Goal: Use online tool/utility: Use online tool/utility

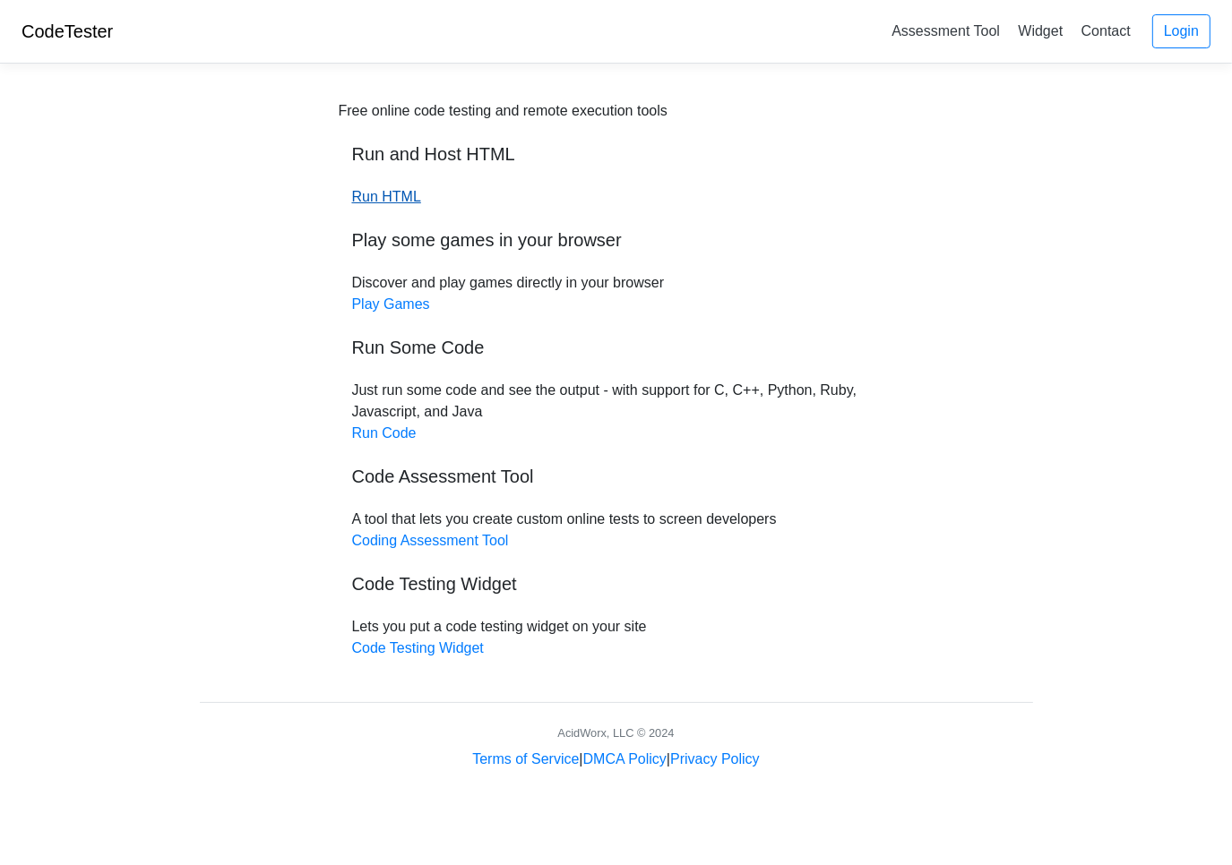
click at [379, 200] on link "Run HTML" at bounding box center [386, 196] width 69 height 15
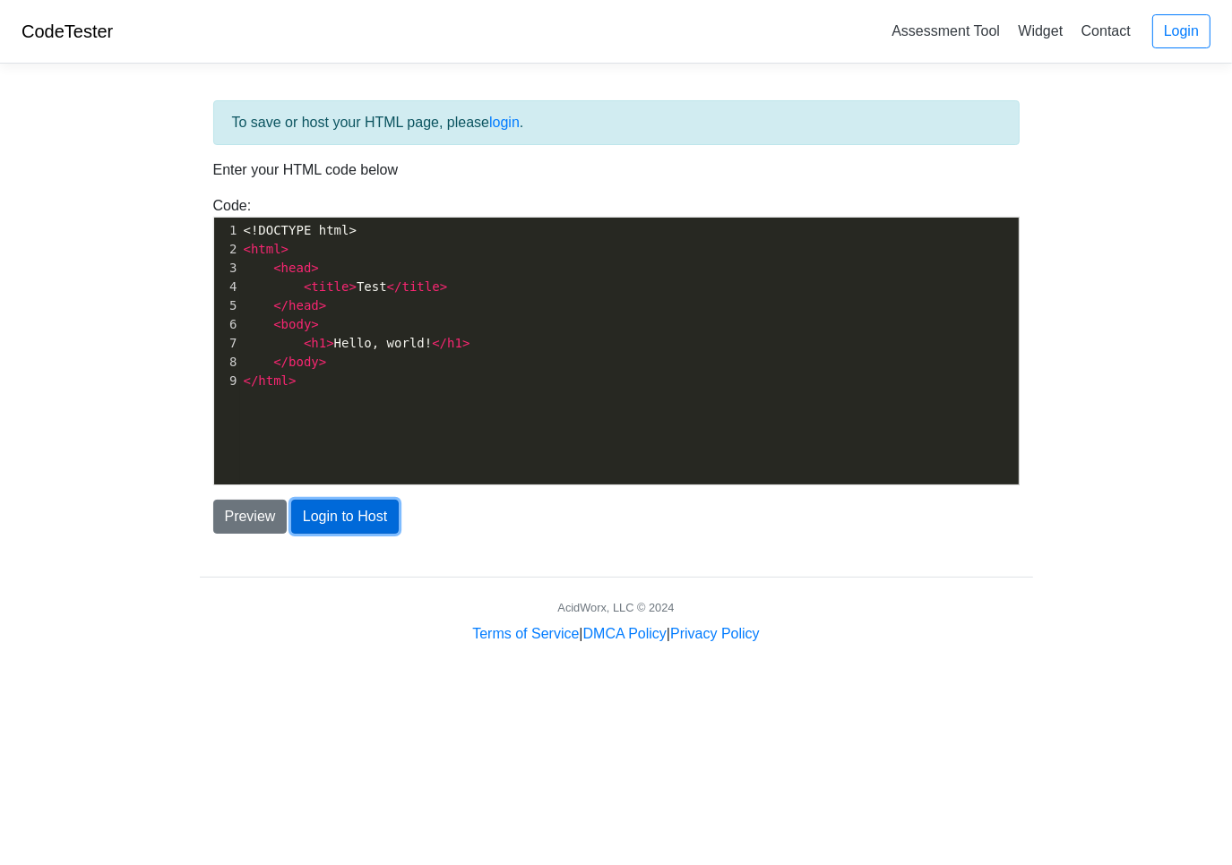
click at [365, 515] on button "Login to Host" at bounding box center [344, 517] width 107 height 34
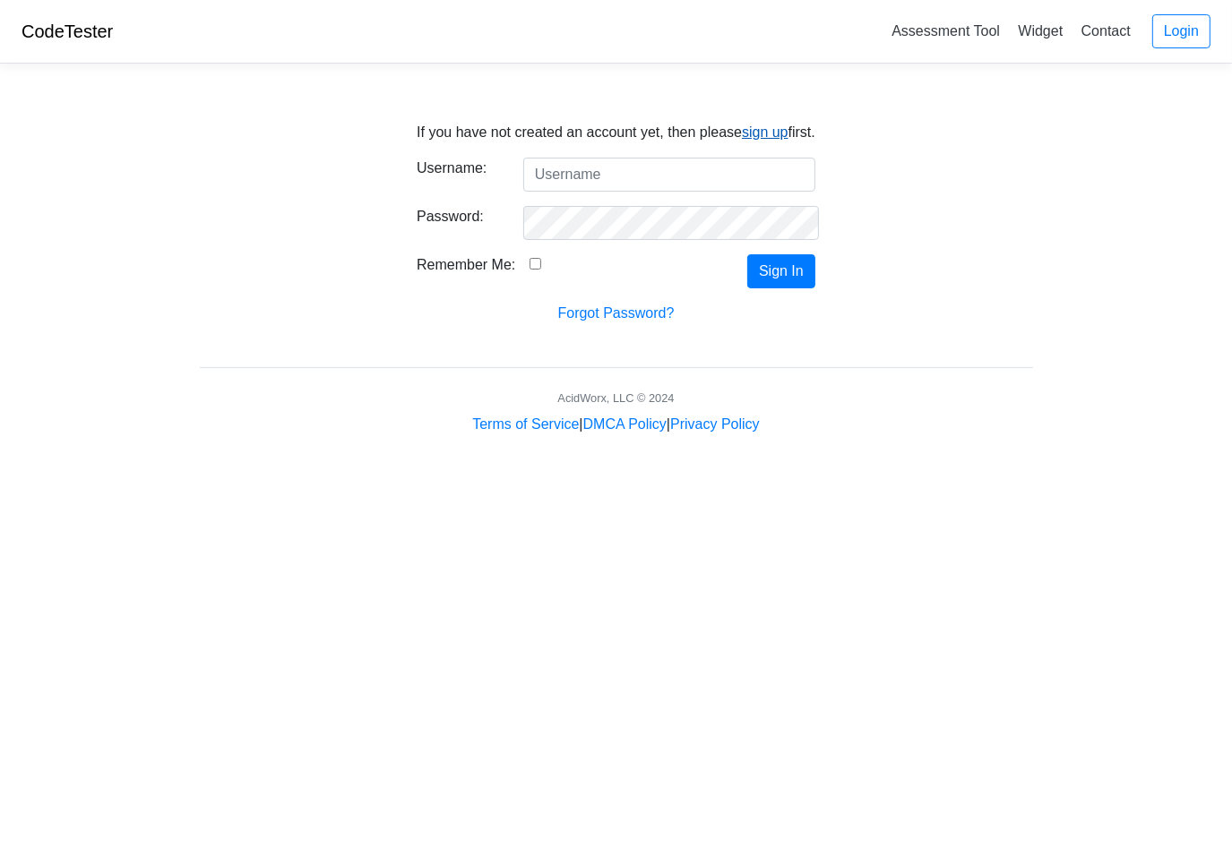
click at [761, 131] on link "sign up" at bounding box center [765, 132] width 47 height 15
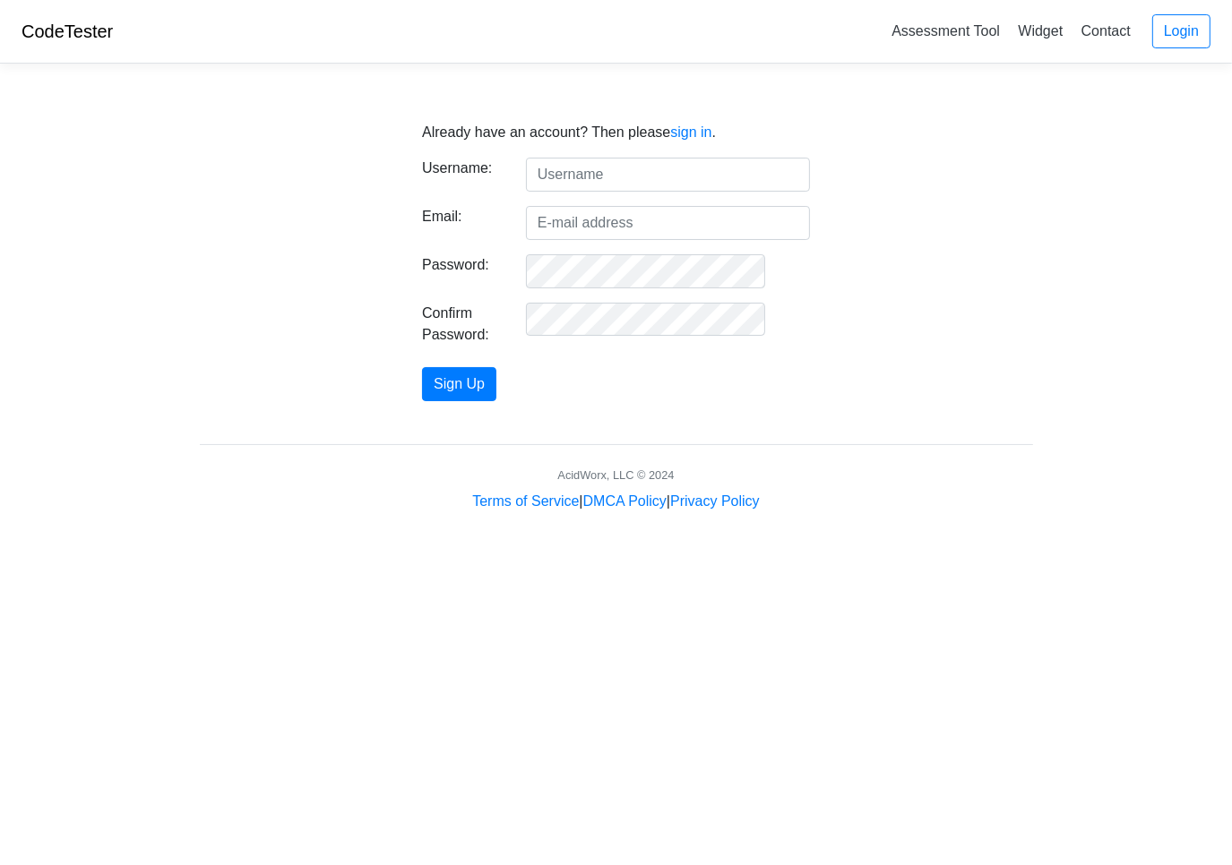
click at [630, 174] on input "text" at bounding box center [668, 175] width 284 height 34
type input "JPastor"
type input "jpastors@yahoo.com"
click at [494, 382] on button "Sign Up" at bounding box center [459, 384] width 74 height 34
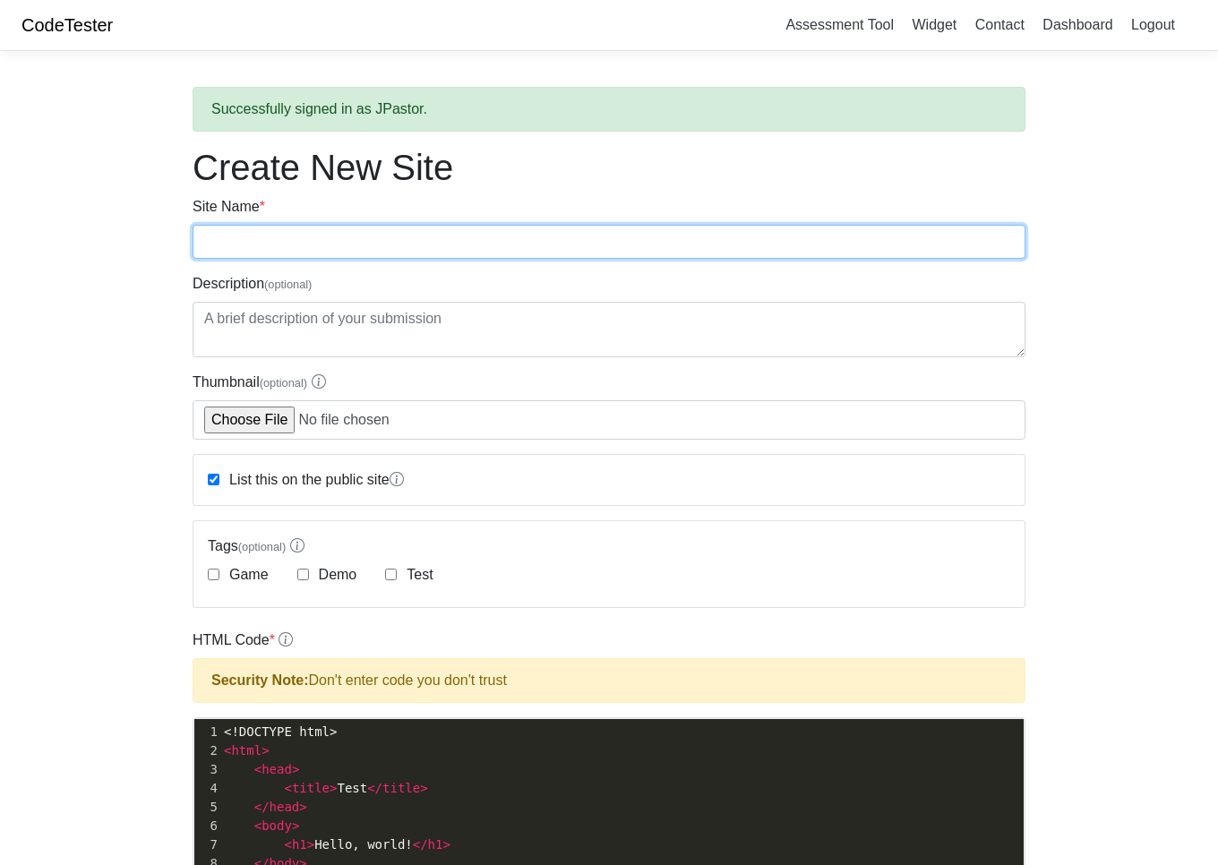
click at [338, 245] on input "Site Name *" at bounding box center [609, 242] width 833 height 34
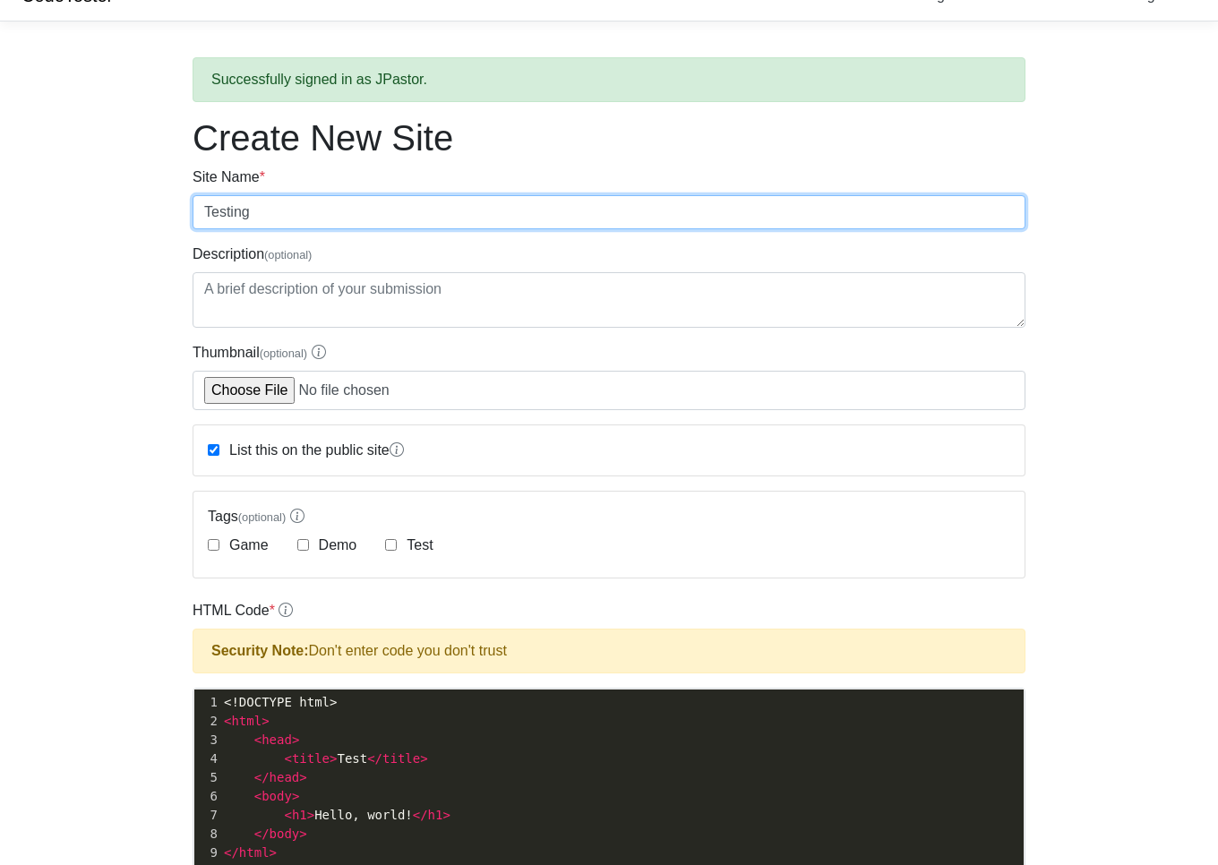
scroll to position [59, 0]
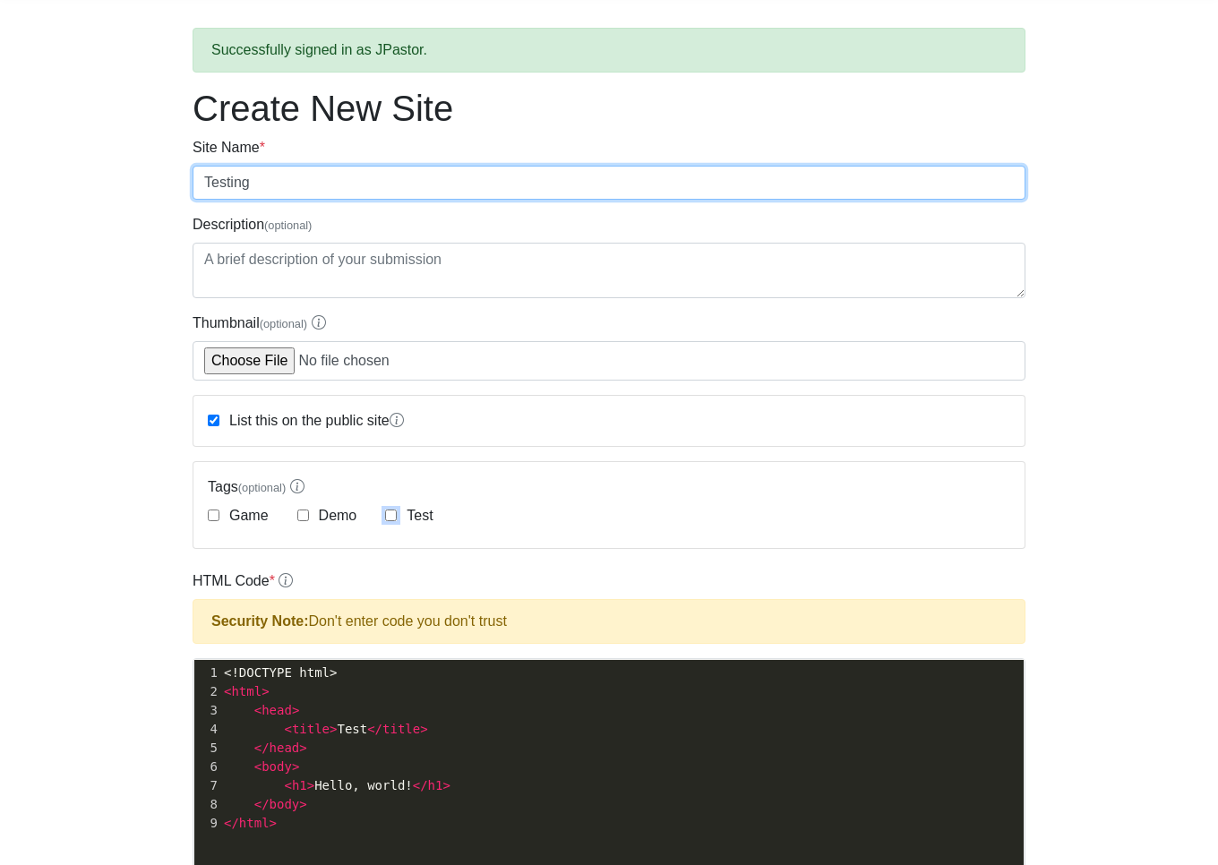
type input "Testing"
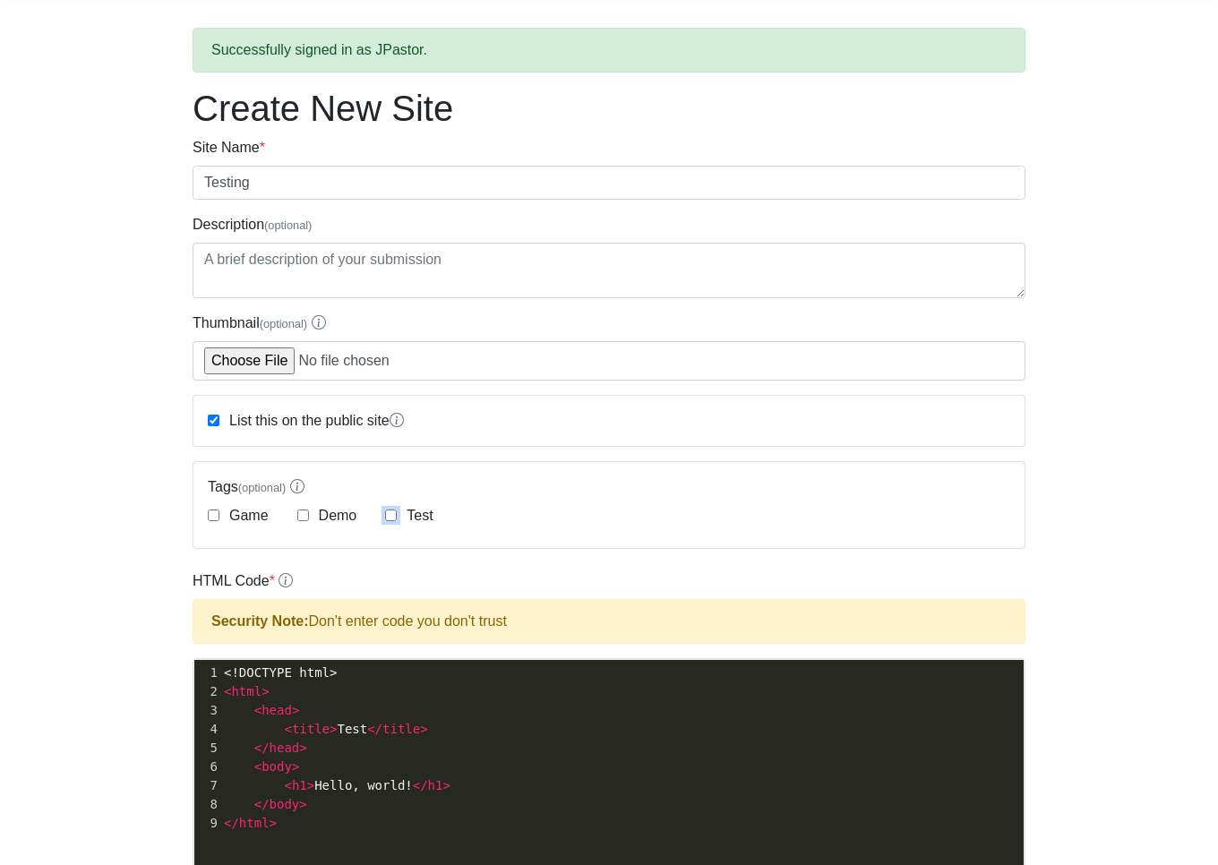
click at [387, 511] on input "Test" at bounding box center [391, 516] width 12 height 12
checkbox input "true"
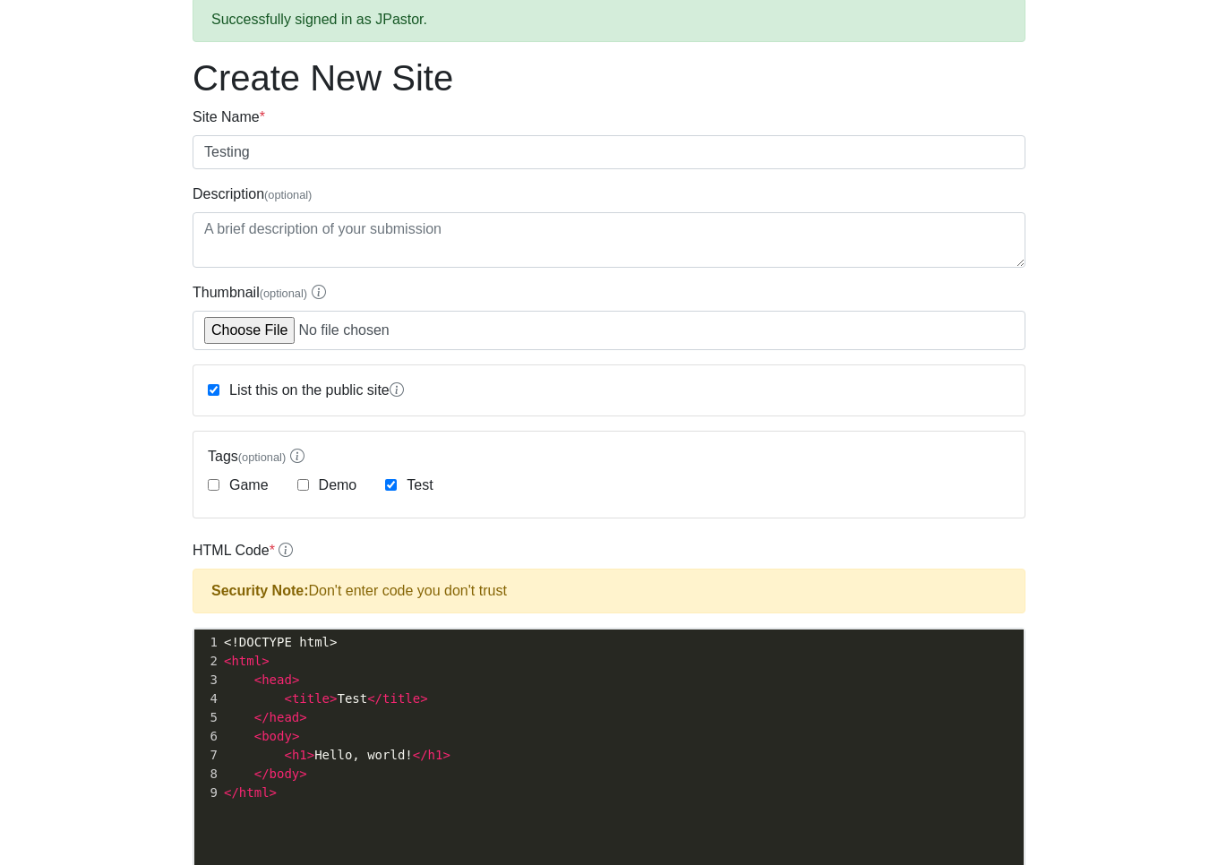
scroll to position [6, 0]
click at [396, 676] on pre "< head >" at bounding box center [628, 680] width 817 height 19
type textarea "​"
type textarea "<head"
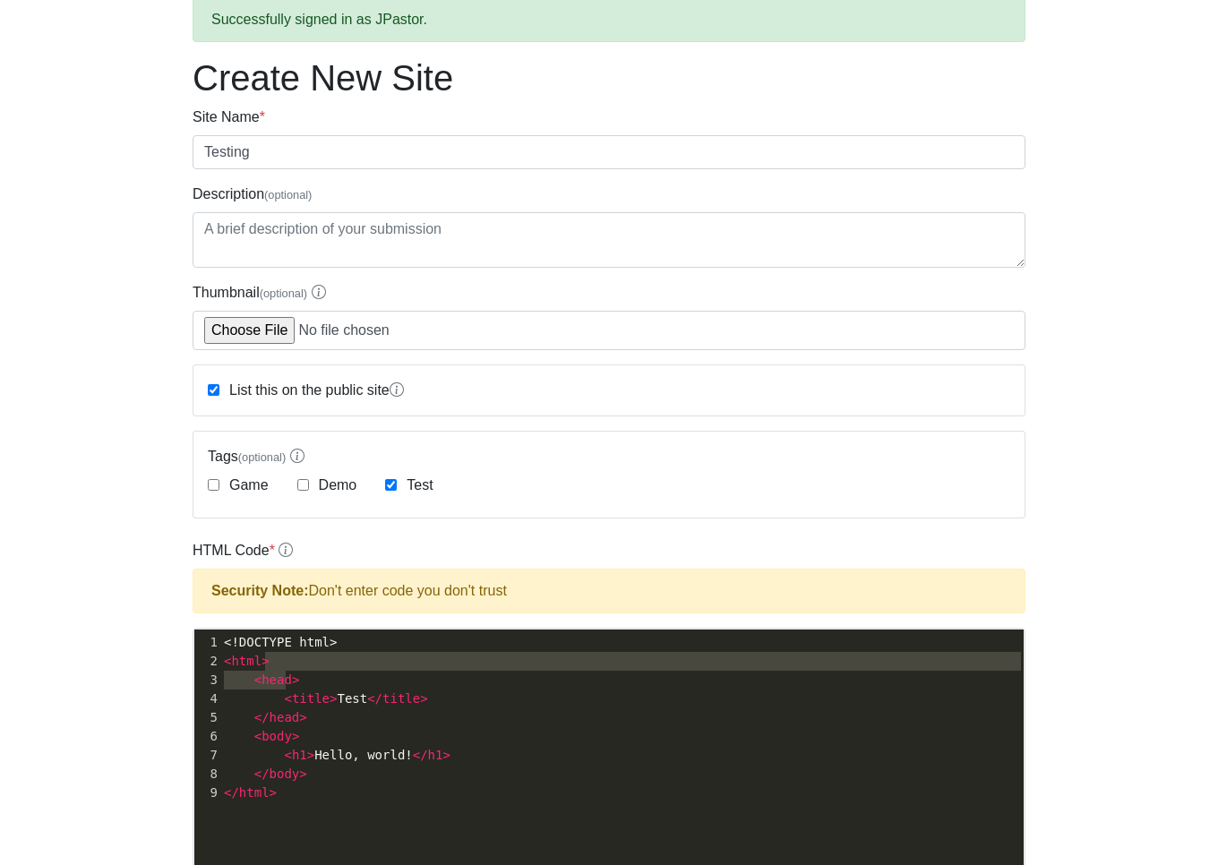
drag, startPoint x: 396, startPoint y: 676, endPoint x: 283, endPoint y: 667, distance: 113.2
click at [283, 667] on div "1 <!DOCTYPE html> 2 < html > 3 < head > 4 < title > Test </ title > 5 </ head >…" at bounding box center [628, 717] width 817 height 169
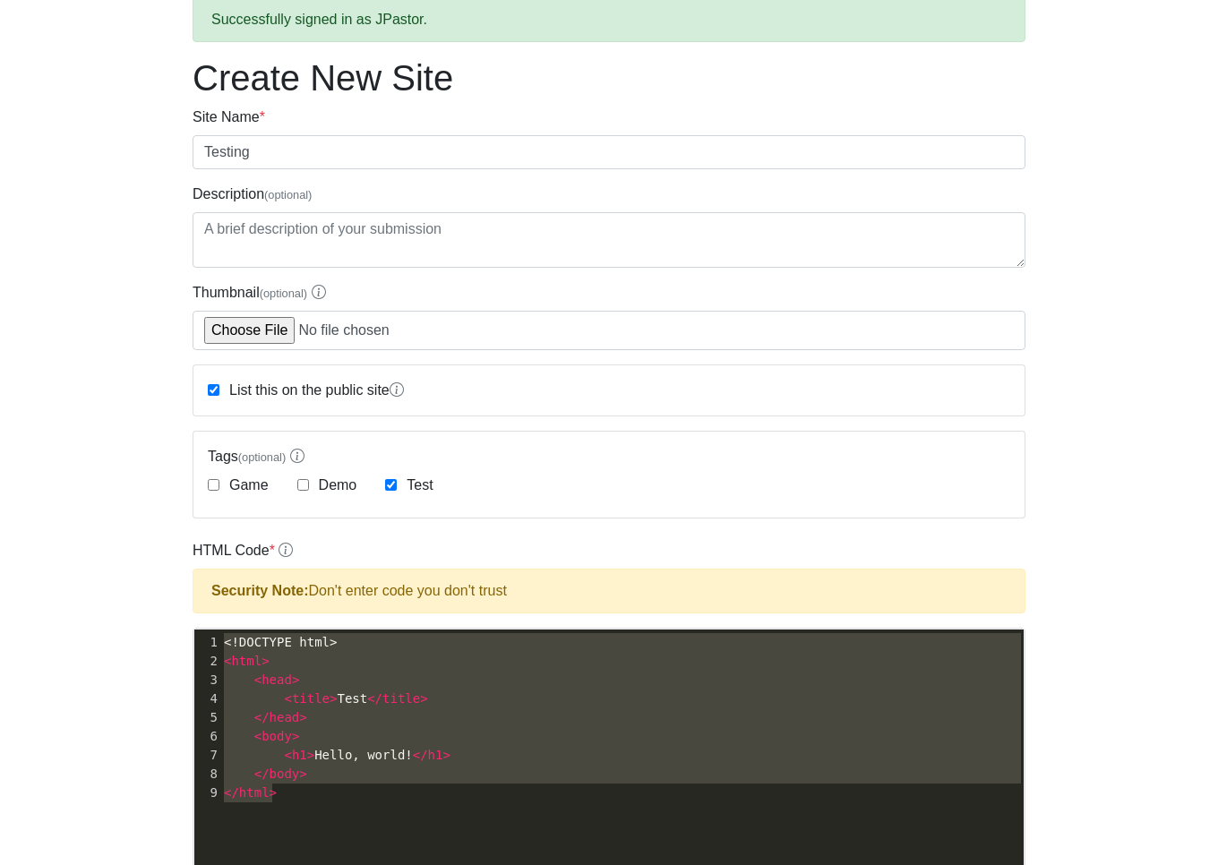
drag, startPoint x: 221, startPoint y: 639, endPoint x: 482, endPoint y: 876, distance: 352.6
click at [482, 864] on html "CodeTester Assessment Tool Widget Contact Dashboard Logout Successfully signed …" at bounding box center [609, 729] width 1218 height 1638
type textarea "​<!DOCTYPE html> <html> <head> <title>Test</title> </head> <body> <h1>Hello, wo…"
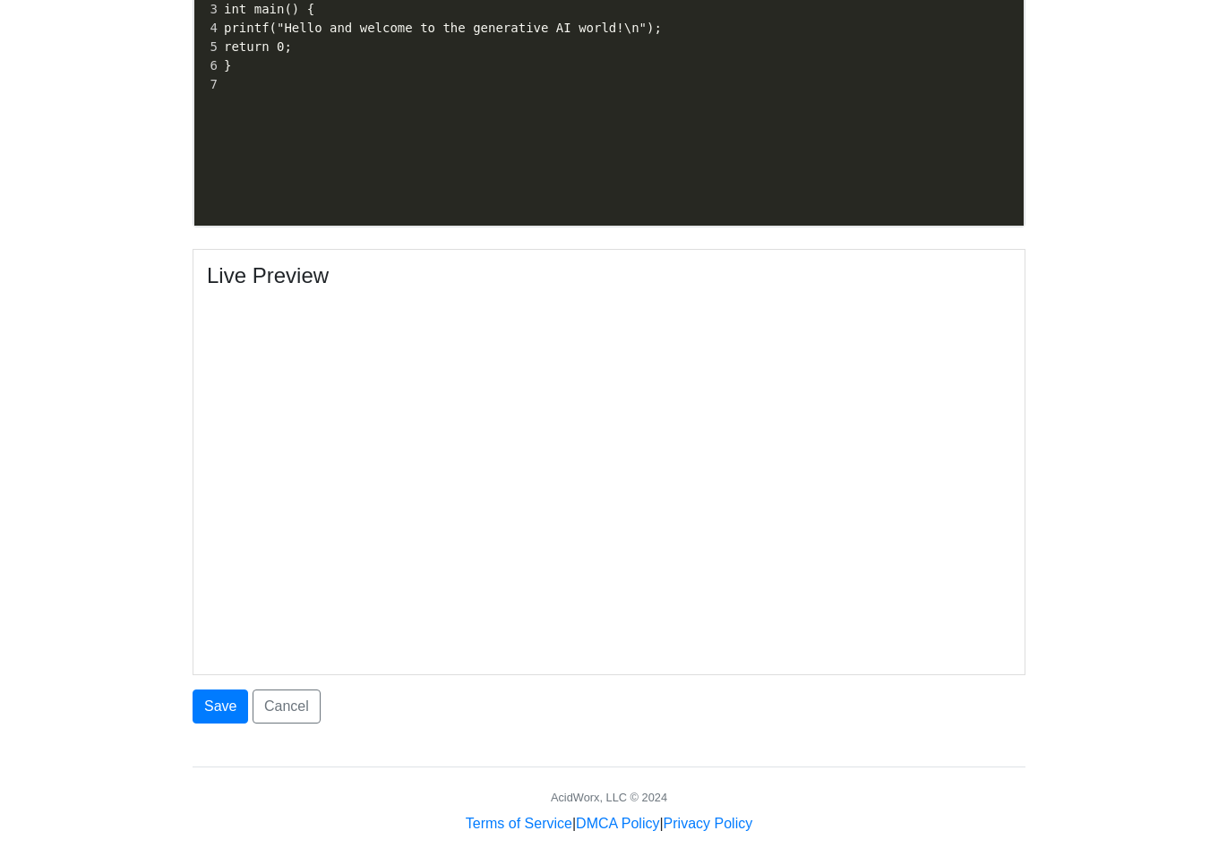
scroll to position [767, 0]
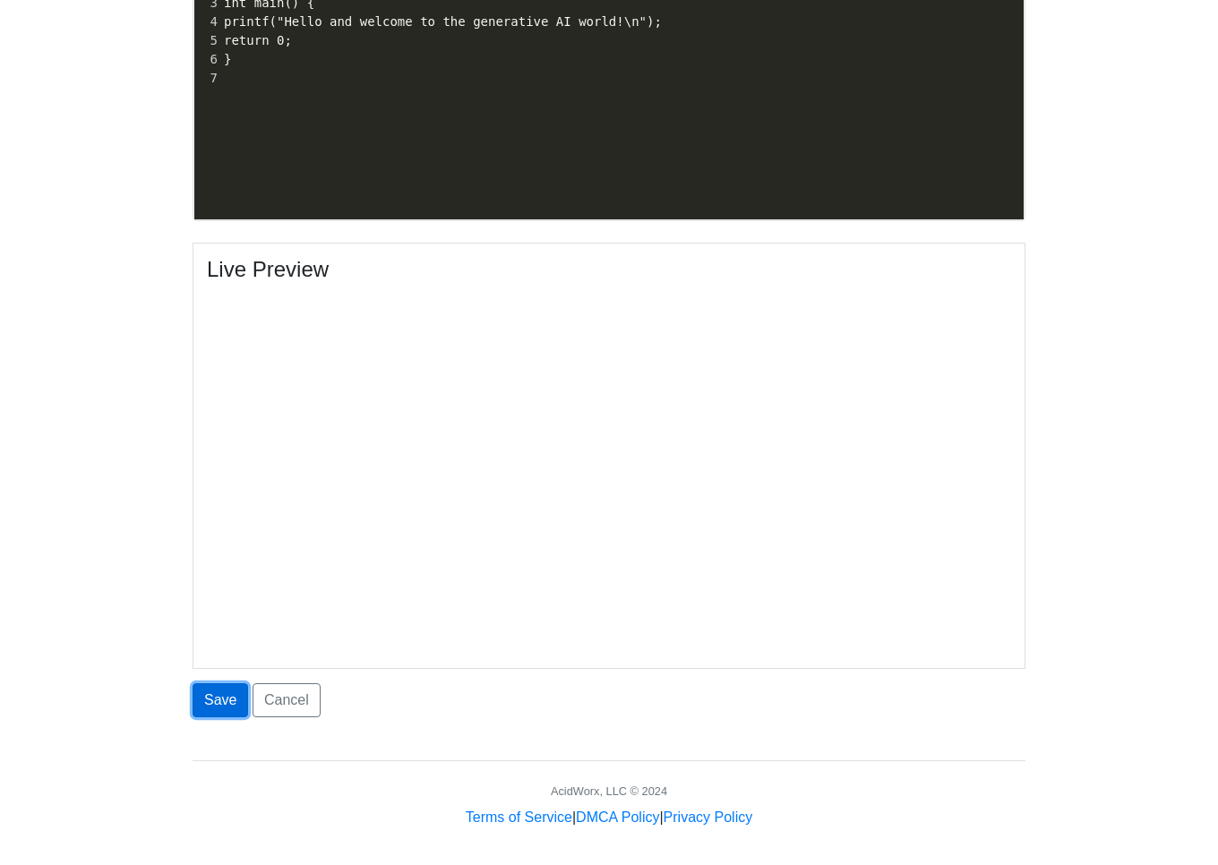
click at [238, 696] on button "Save" at bounding box center [221, 700] width 56 height 34
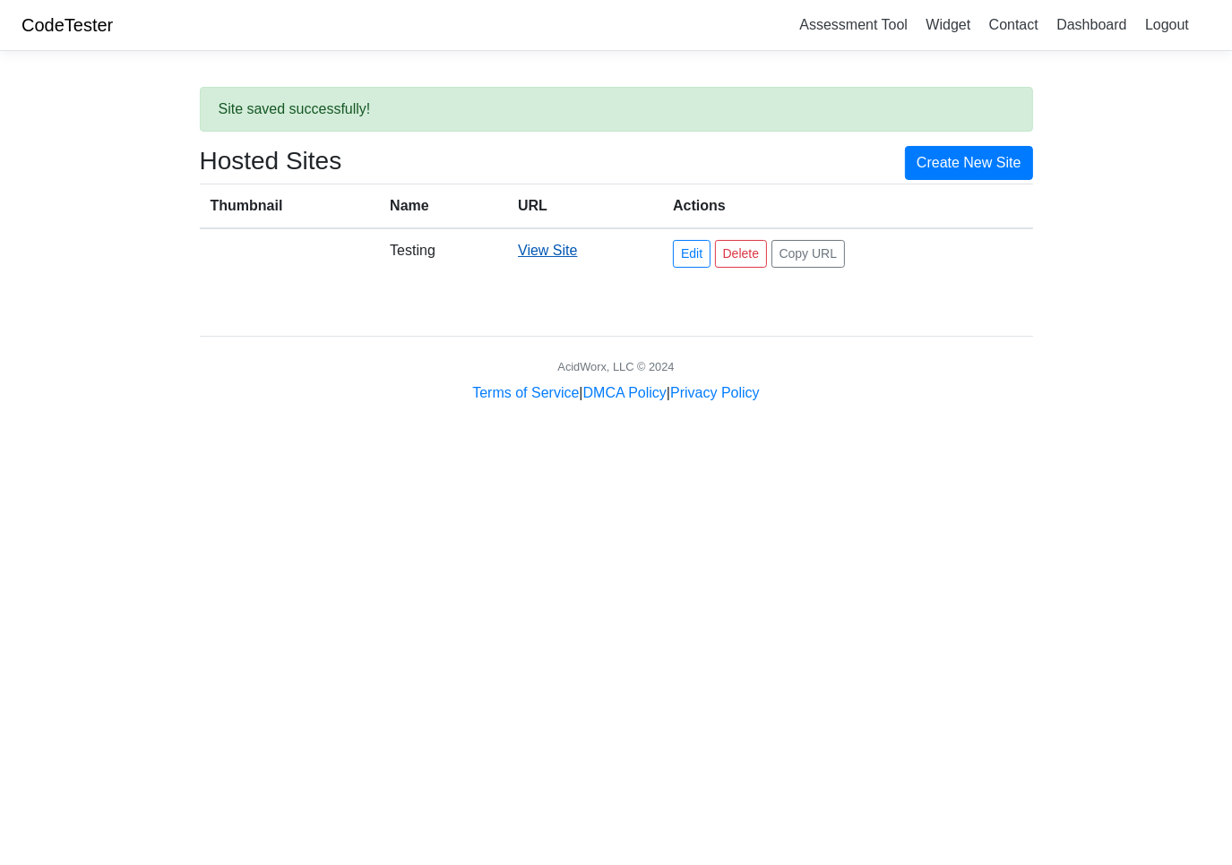
click at [559, 251] on link "View Site" at bounding box center [547, 250] width 59 height 15
click at [844, 21] on link "Assessment Tool" at bounding box center [853, 25] width 123 height 30
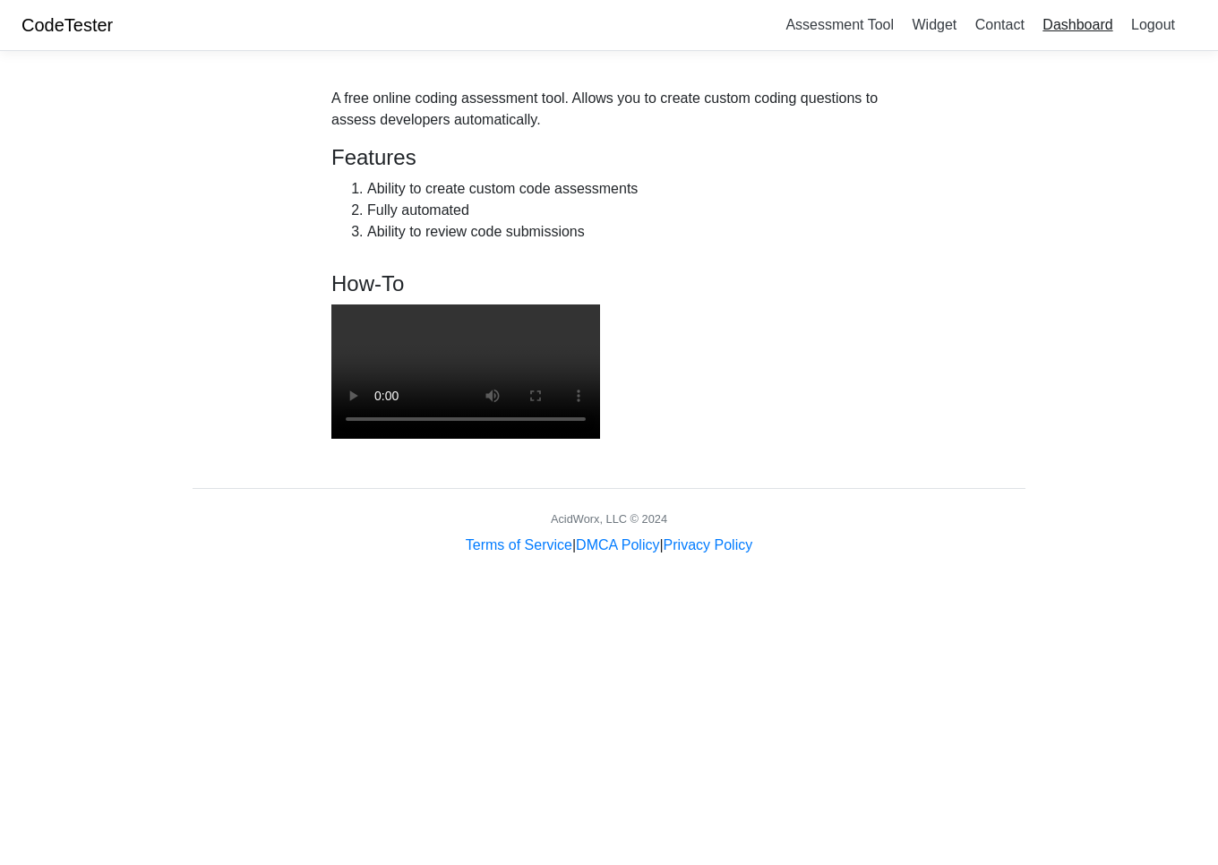
click at [1061, 23] on link "Dashboard" at bounding box center [1078, 25] width 84 height 30
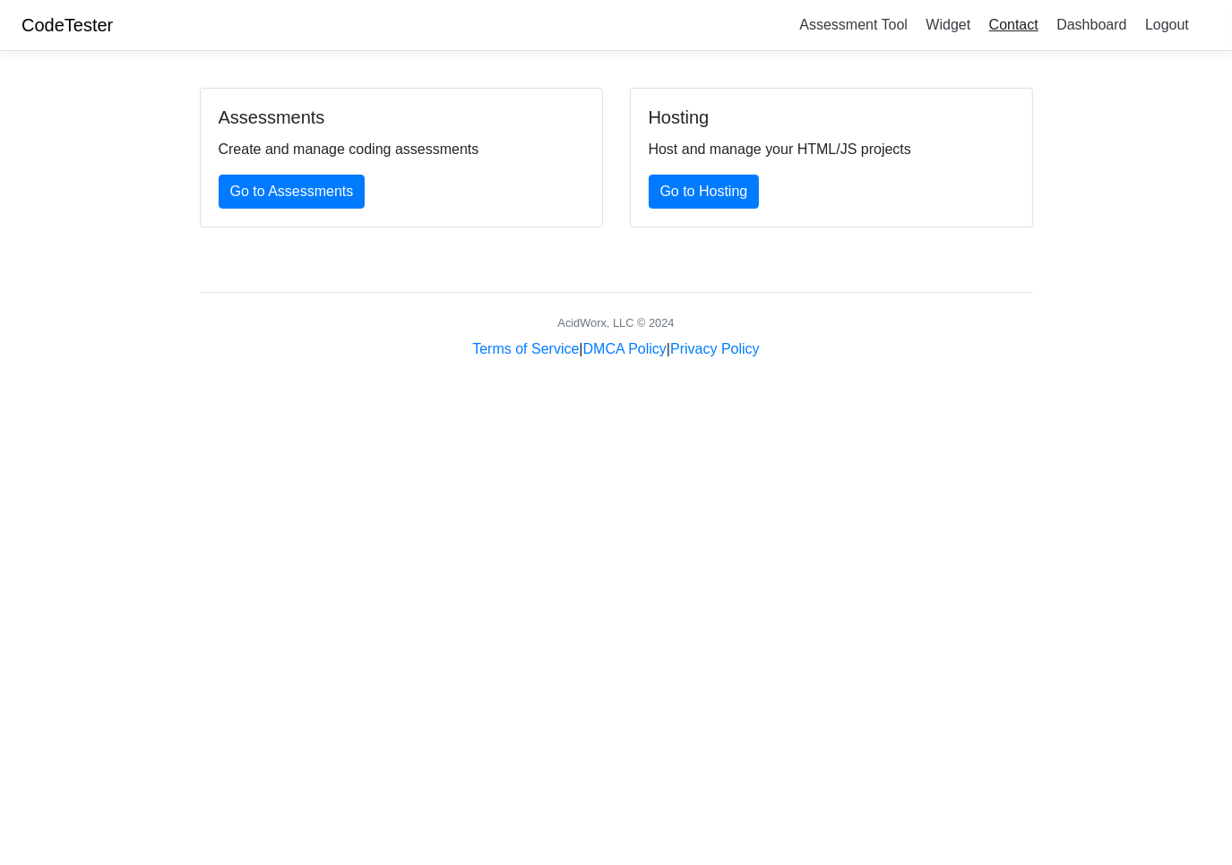
click at [1009, 26] on link "Contact" at bounding box center [1014, 25] width 64 height 30
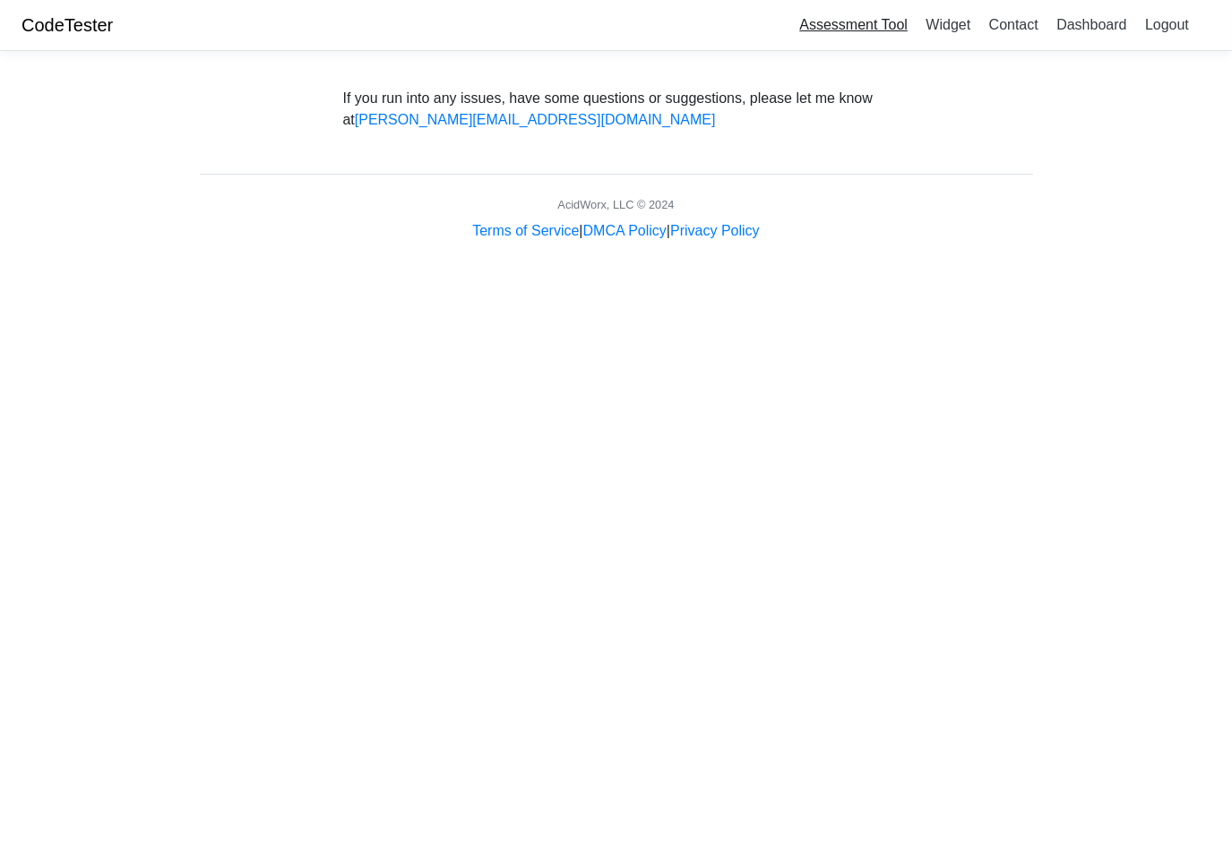
click at [866, 26] on link "Assessment Tool" at bounding box center [853, 25] width 123 height 30
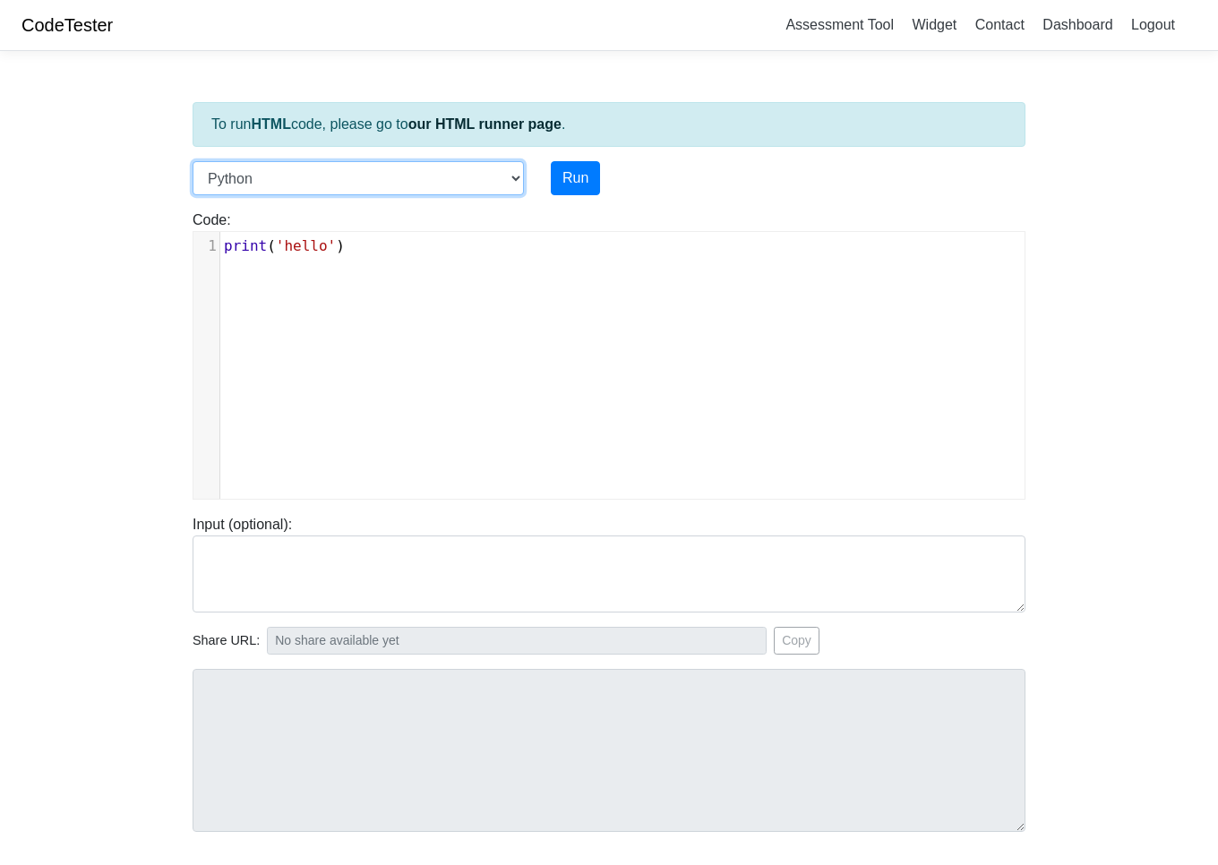
click at [520, 180] on select "C C++ Go Java Javascript Python Ruby" at bounding box center [358, 178] width 331 height 34
select select "c"
click at [193, 161] on select "C C++ Go Java Javascript Python Ruby" at bounding box center [358, 178] width 331 height 34
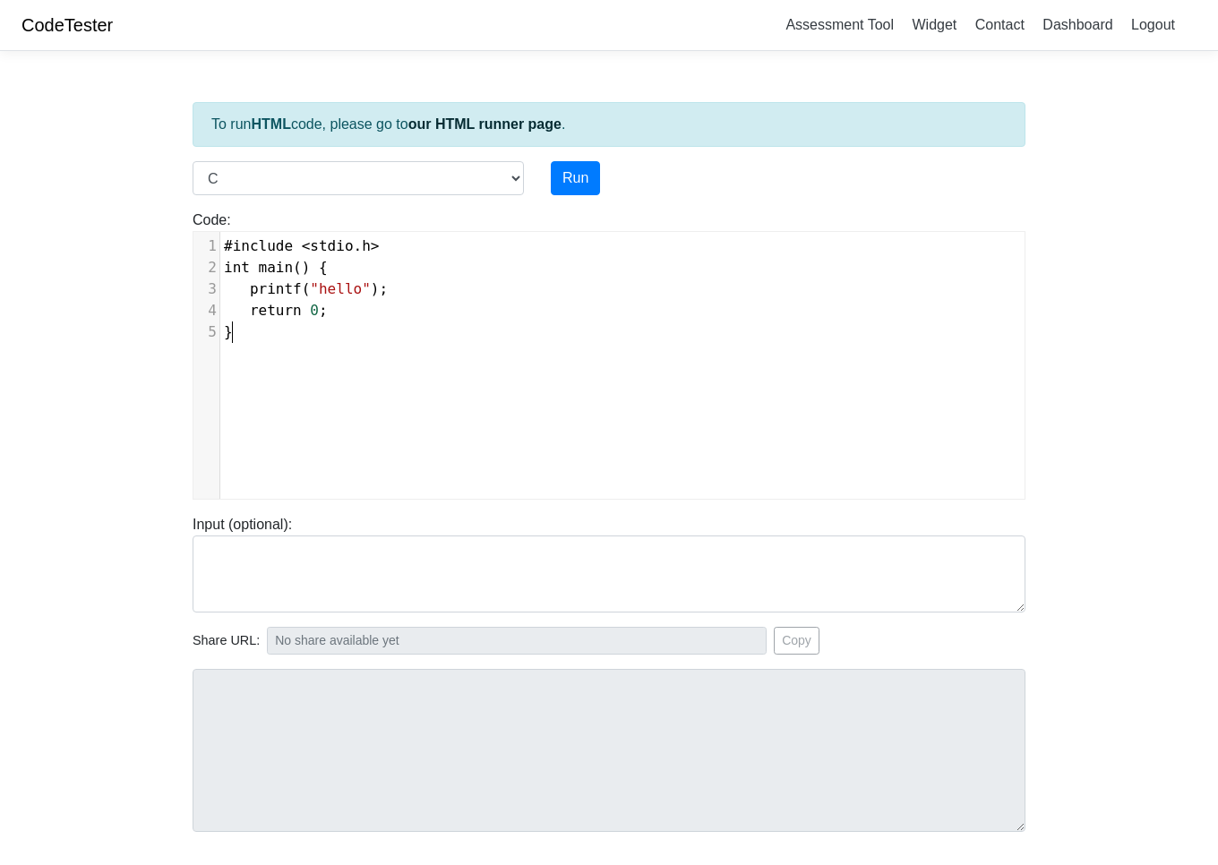
scroll to position [7, 0]
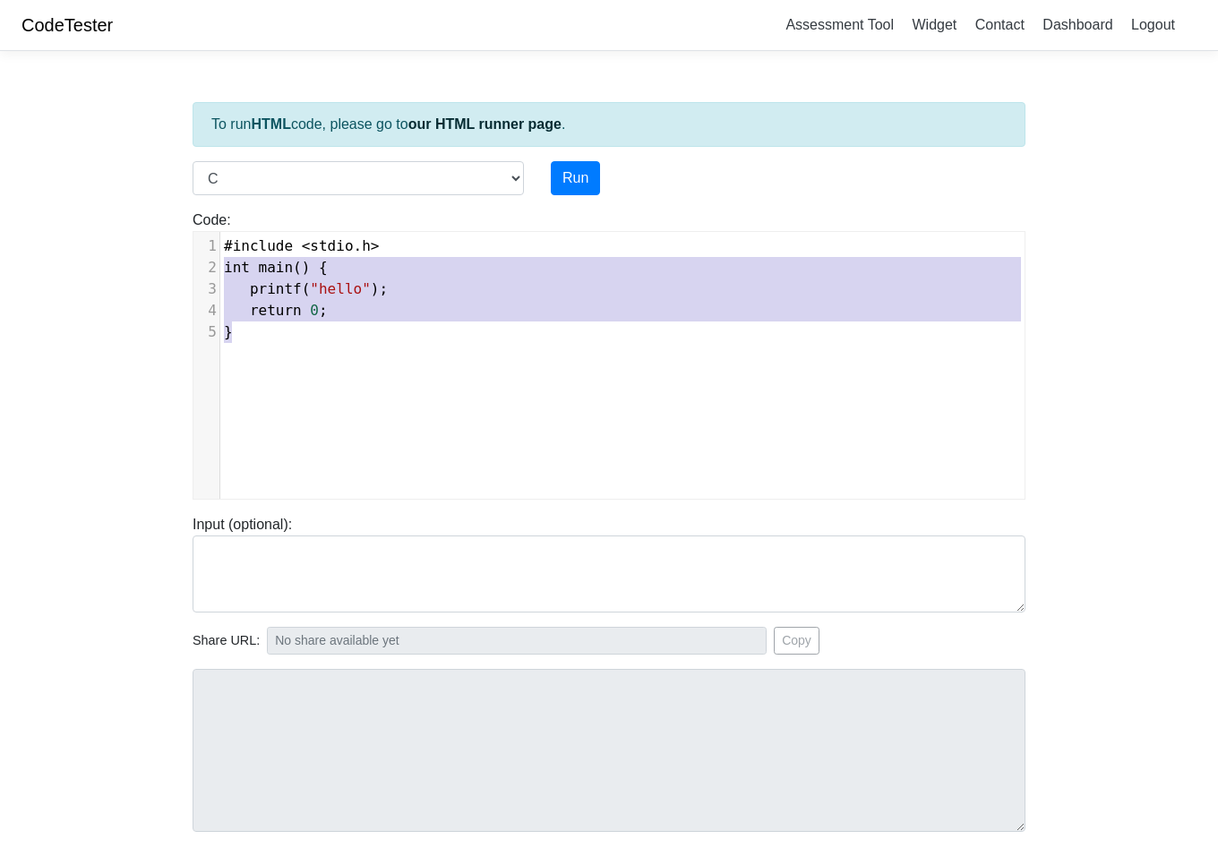
type textarea "#include <stdio.h> int main() { printf("hello"); return 0; }"
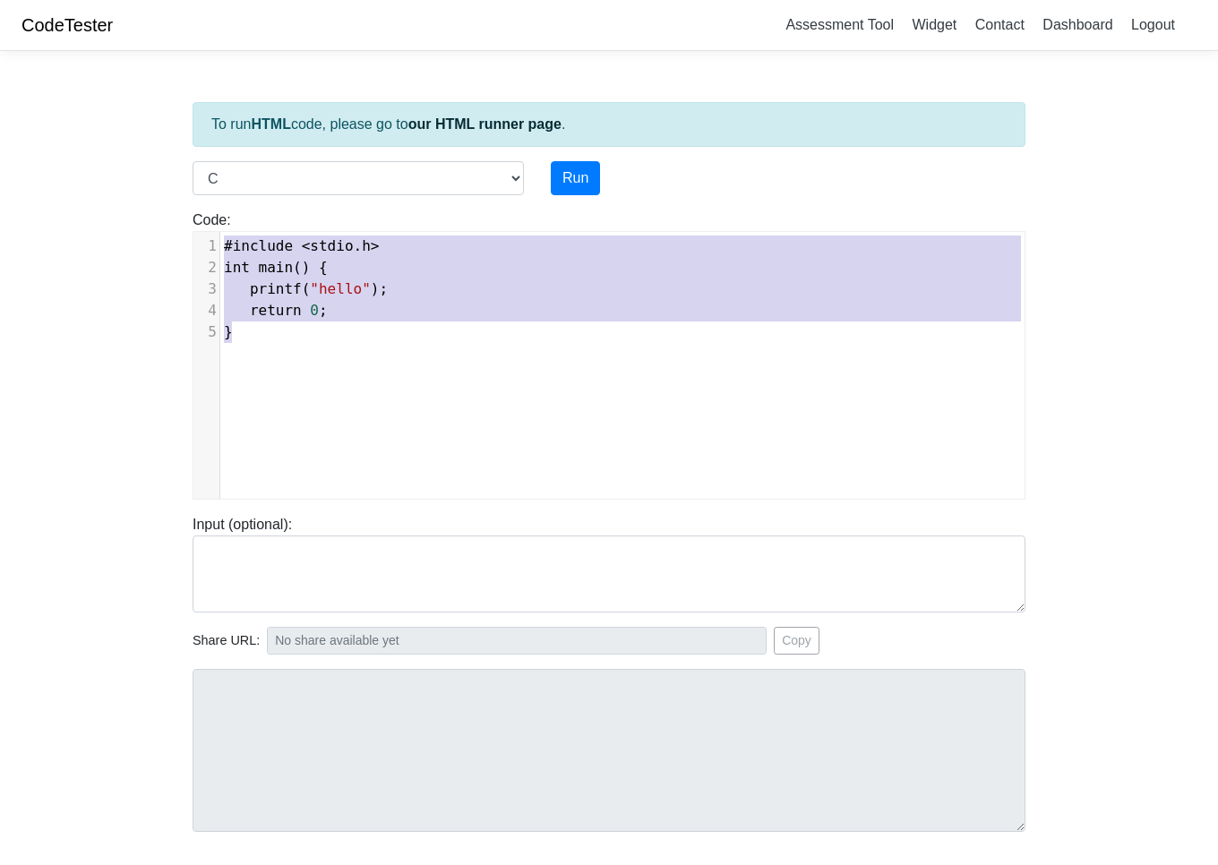
drag, startPoint x: 244, startPoint y: 339, endPoint x: 221, endPoint y: 247, distance: 94.9
click at [221, 247] on div "1 #include < stdio . h > 2 int main () { 3 printf ( "hello" ); 4 return 0 ; 5 }" at bounding box center [629, 289] width 818 height 107
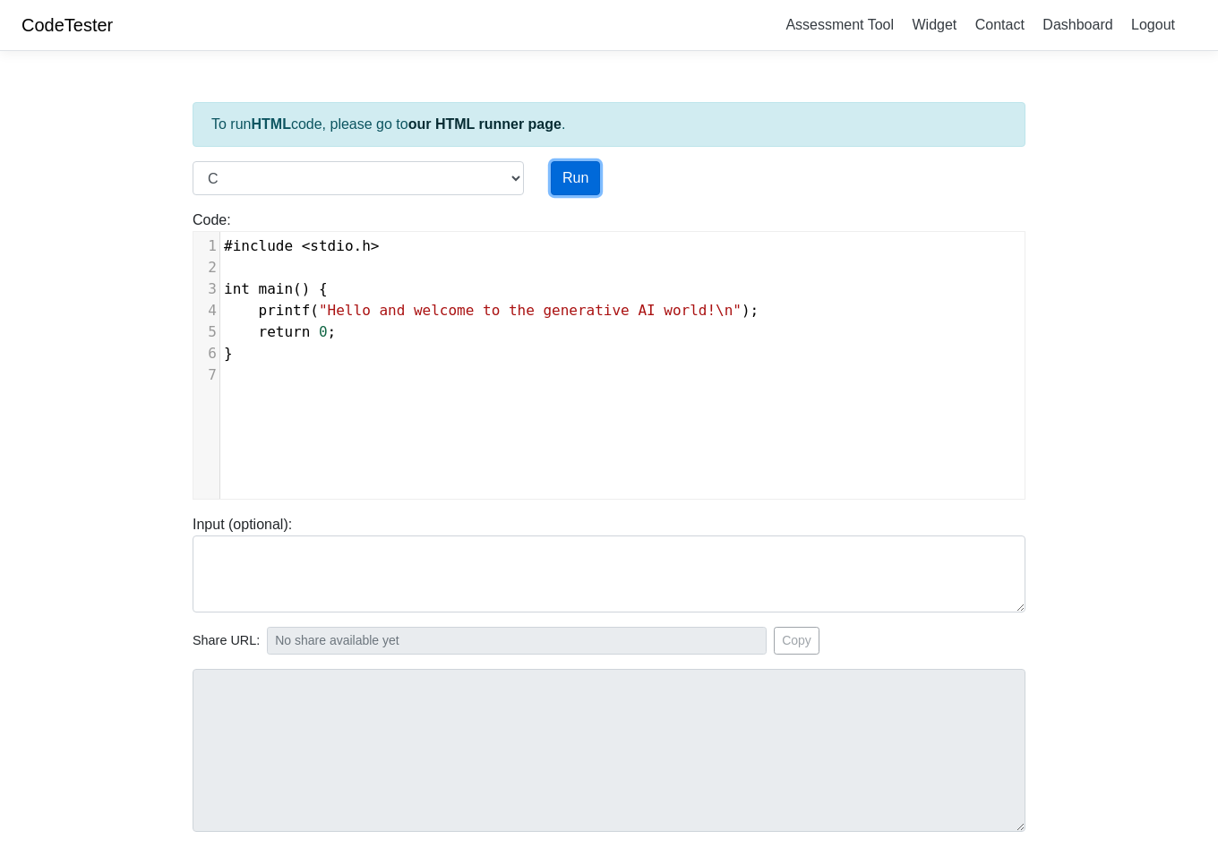
click at [564, 176] on button "Run" at bounding box center [575, 178] width 49 height 34
type input "https://codetester.io/runner?s=04XkVyb0ld"
type textarea "Stdout: Hello and welcome to the generative AI world!"
